Goal: Navigation & Orientation: Find specific page/section

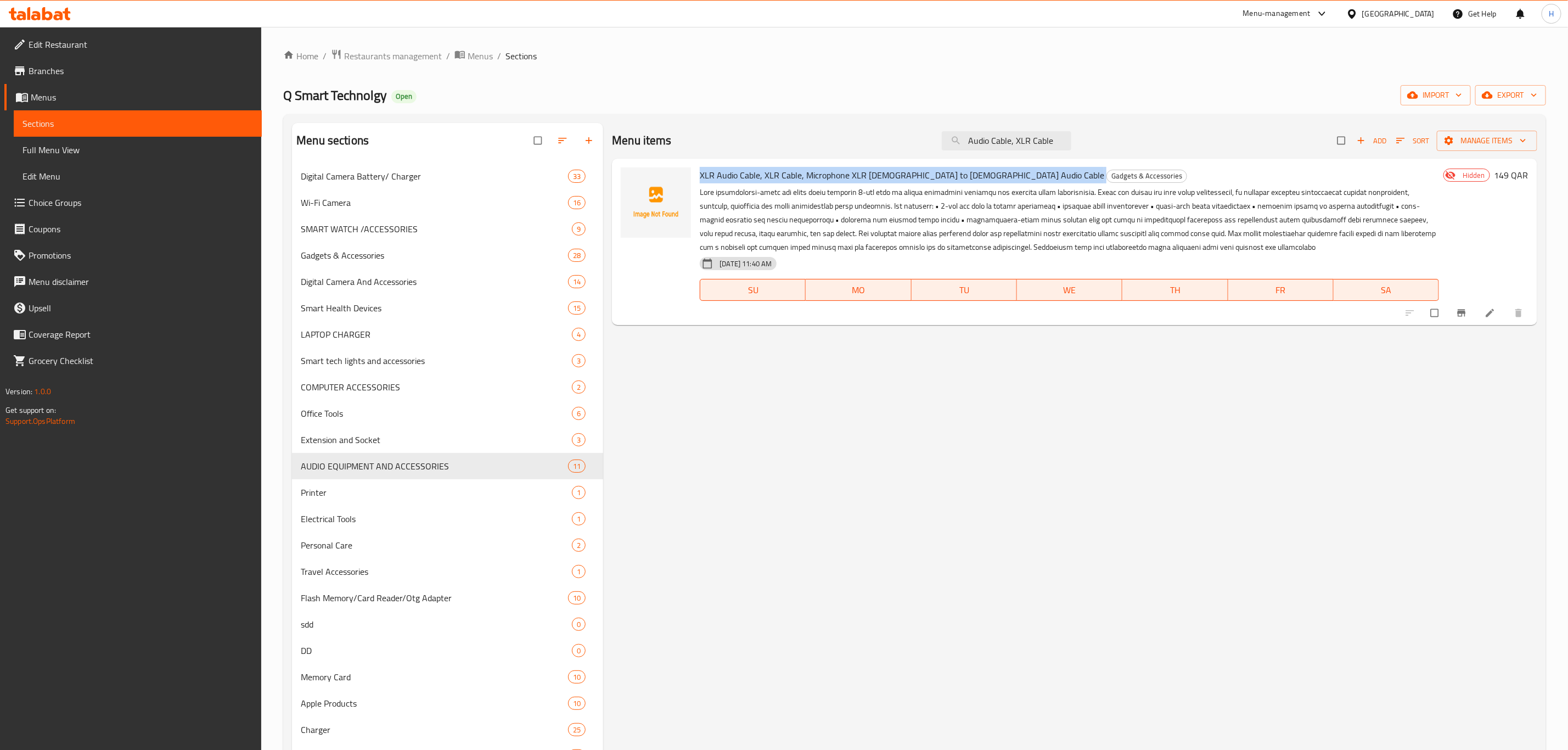
click at [1358, 14] on icon at bounding box center [1352, 14] width 12 height 12
click at [1420, 5] on div "[GEOGRAPHIC_DATA]" at bounding box center [1390, 13] width 106 height 26
click at [1419, 12] on div "[GEOGRAPHIC_DATA]" at bounding box center [1398, 14] width 72 height 12
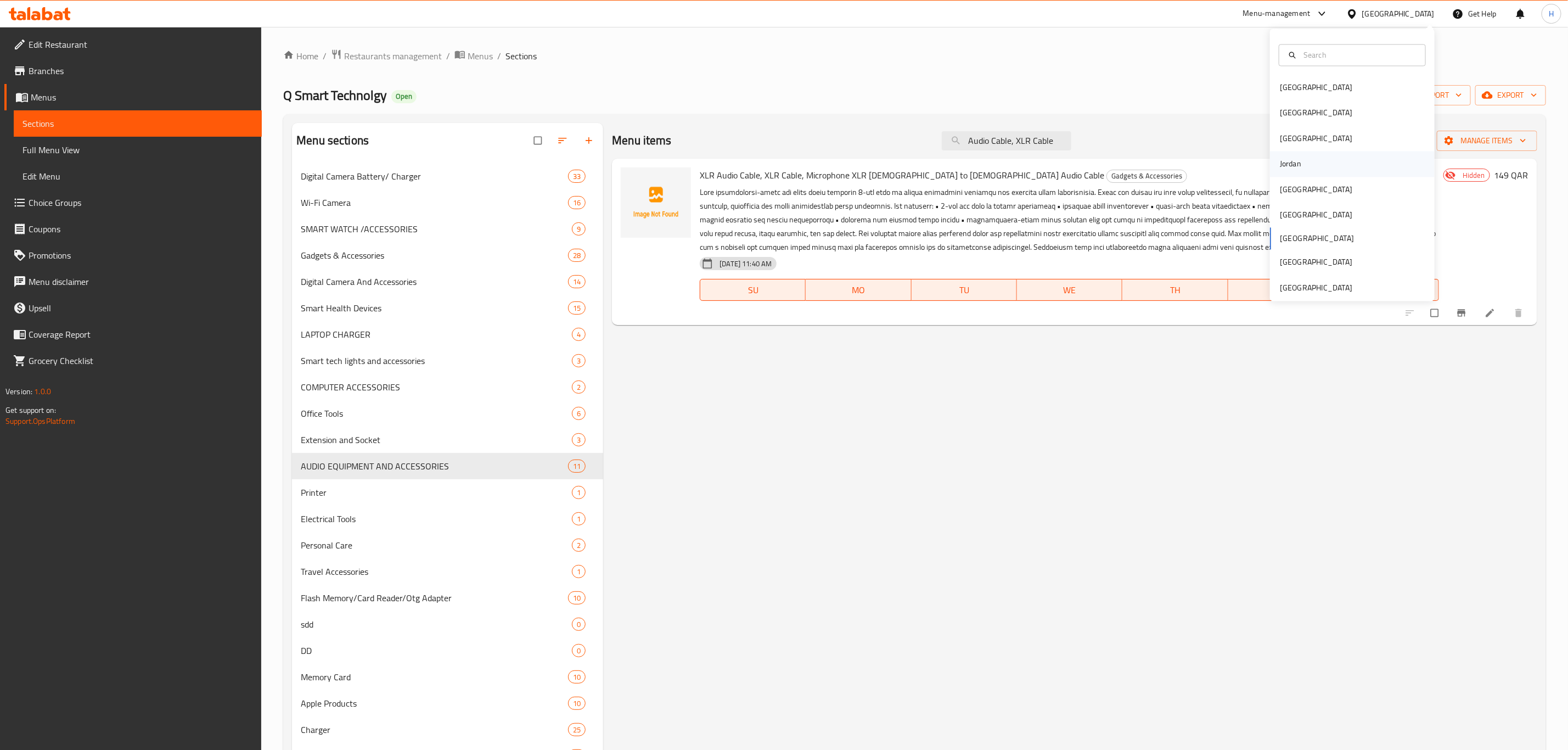
click at [1284, 171] on div "Jordan" at bounding box center [1290, 164] width 39 height 25
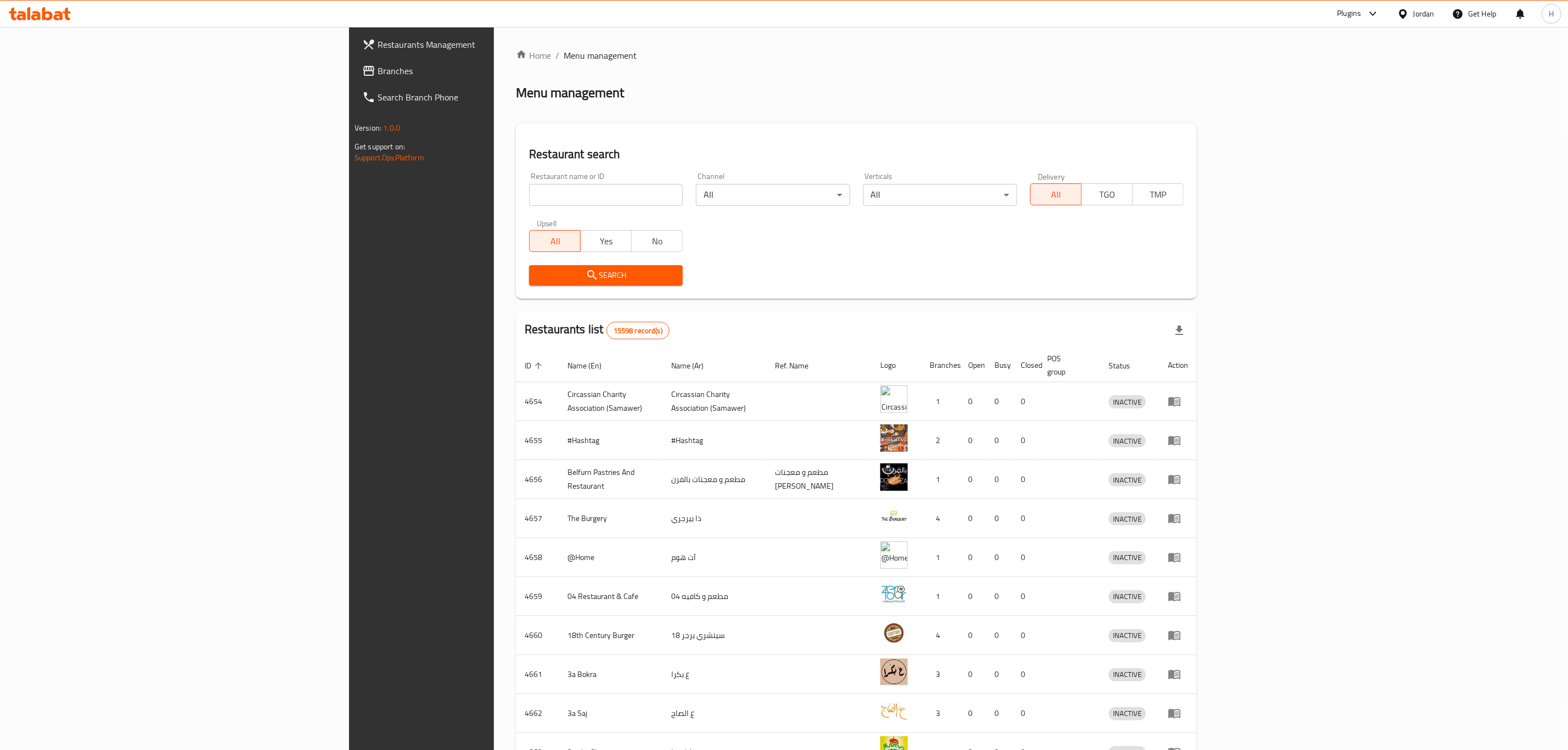
click at [377, 70] on span "Branches" at bounding box center [489, 71] width 225 height 13
